Goal: Find specific page/section: Find specific page/section

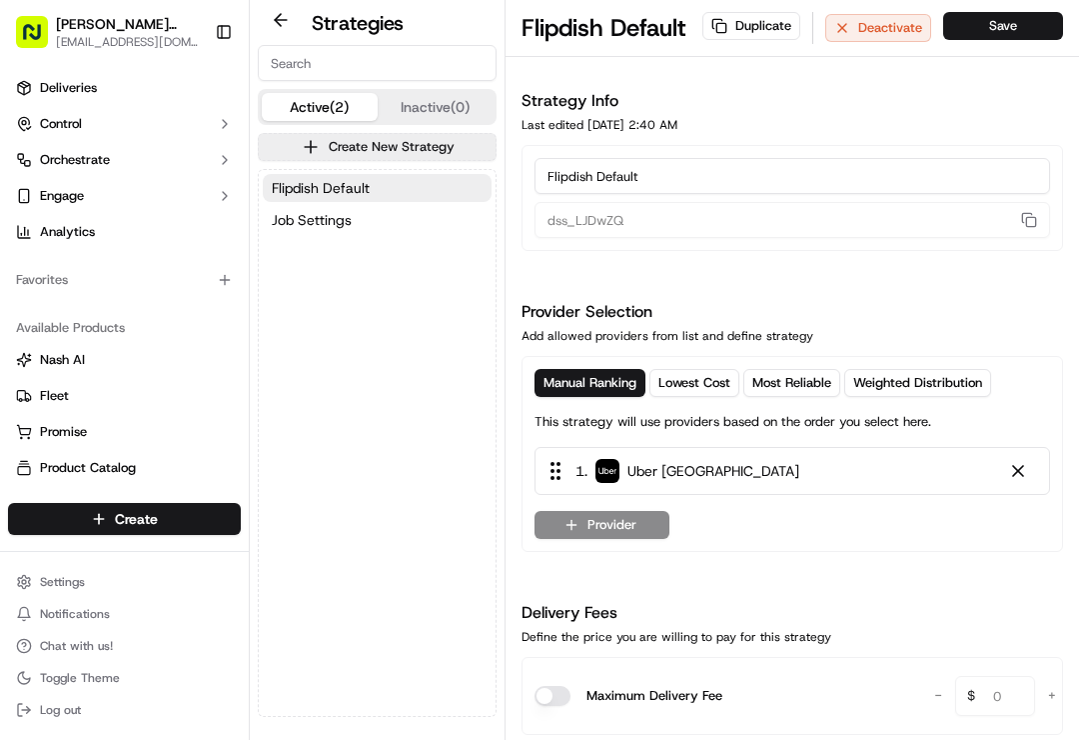
click at [56, 165] on span "Orchestrate" at bounding box center [75, 160] width 70 height 18
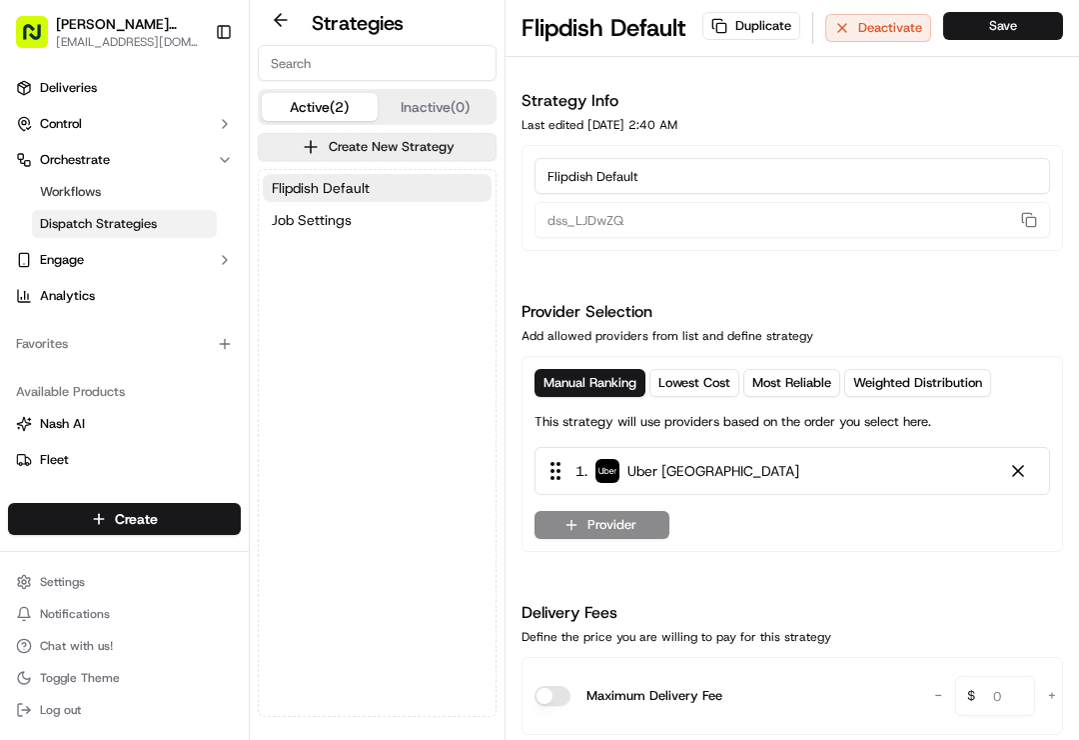
click at [56, 221] on span "Dispatch Strategies" at bounding box center [98, 224] width 117 height 18
click at [64, 222] on span "Dispatch Strategies" at bounding box center [98, 224] width 117 height 18
click at [124, 231] on span "Dispatch Strategies" at bounding box center [98, 224] width 117 height 18
